Goal: Navigation & Orientation: Find specific page/section

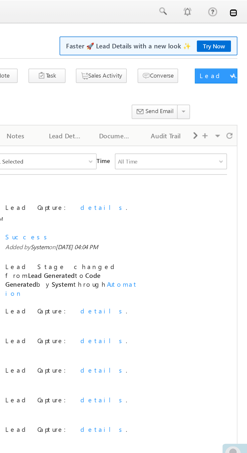
click at [240, 8] on link at bounding box center [240, 7] width 4 height 4
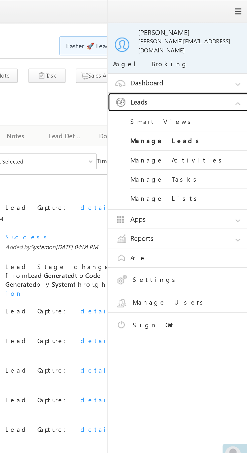
click at [221, 49] on link "Leads" at bounding box center [214, 52] width 76 height 10
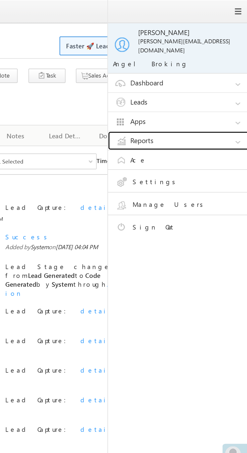
click at [215, 67] on link "Reports" at bounding box center [214, 72] width 76 height 10
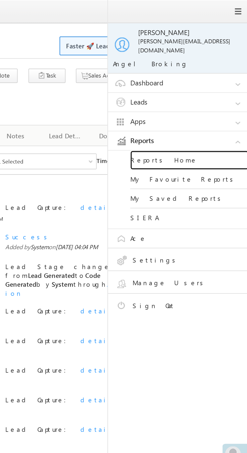
click at [214, 77] on link "Reports Home" at bounding box center [217, 82] width 60 height 10
